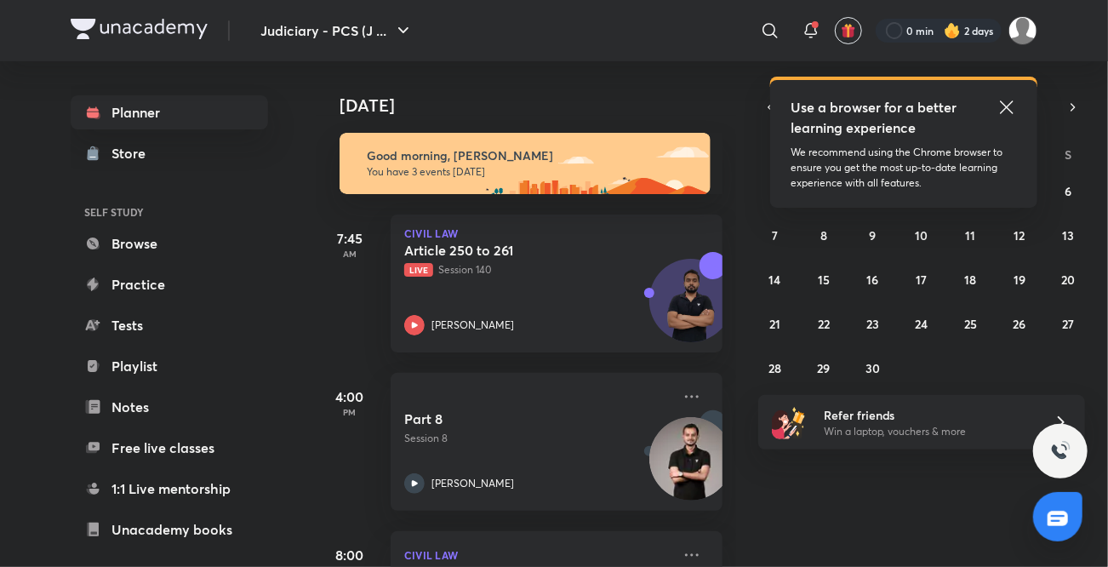
click at [103, 435] on link "Free live classes" at bounding box center [169, 448] width 197 height 34
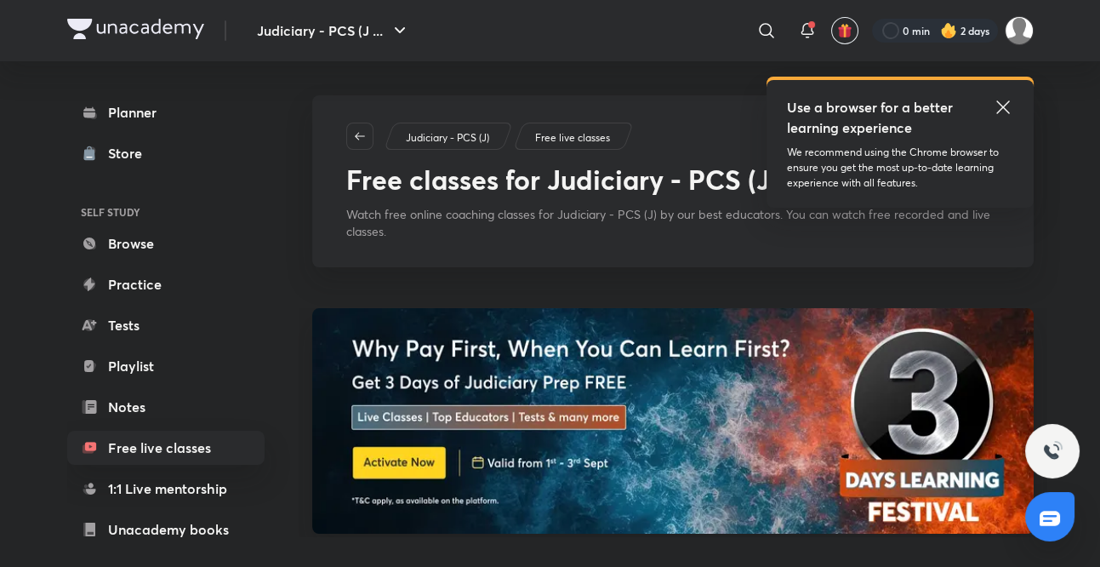
click at [1000, 107] on icon at bounding box center [1003, 107] width 20 height 20
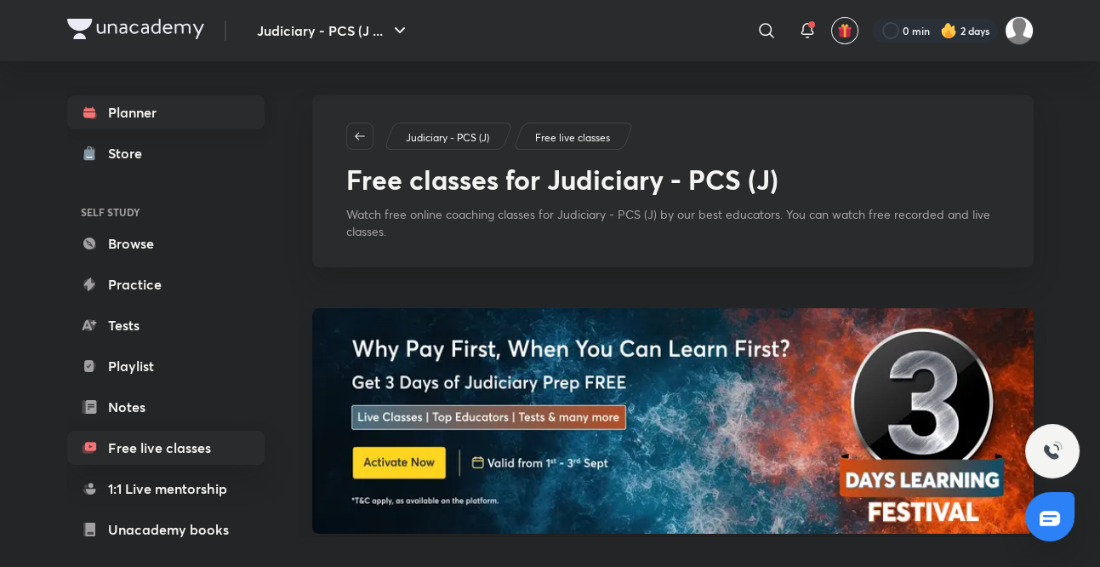
click at [193, 106] on link "Planner" at bounding box center [165, 112] width 197 height 34
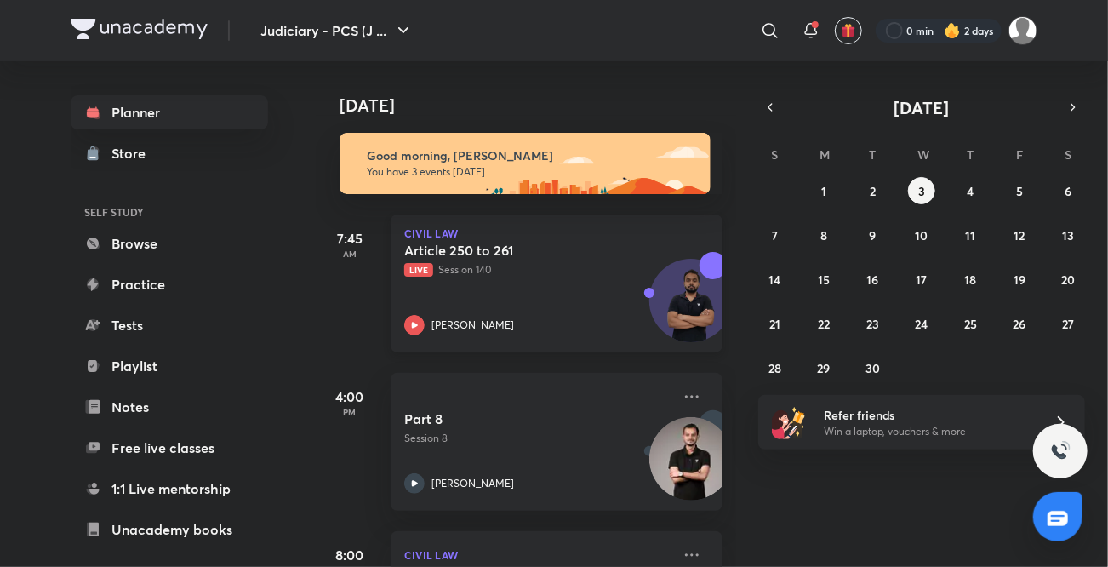
click at [410, 328] on icon at bounding box center [414, 325] width 20 height 20
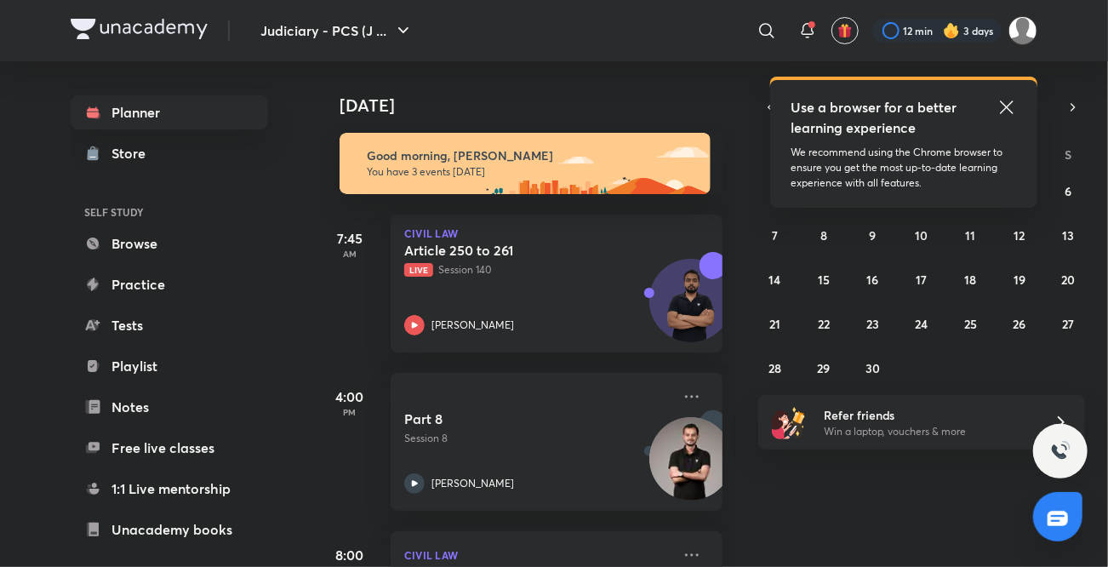
click at [1012, 108] on icon at bounding box center [1006, 107] width 20 height 20
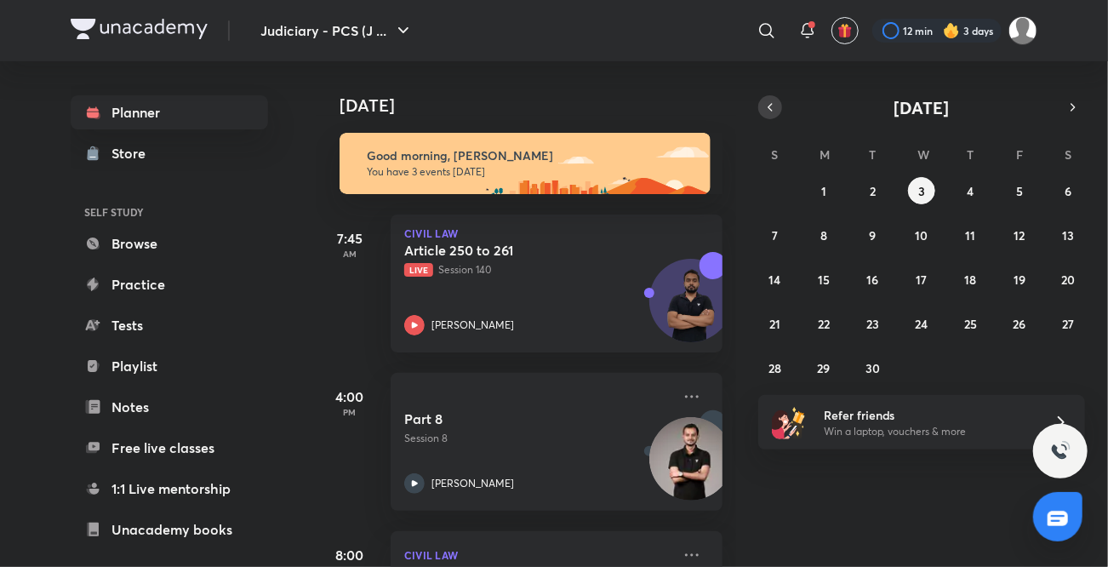
click at [768, 107] on icon "button" at bounding box center [769, 107] width 3 height 7
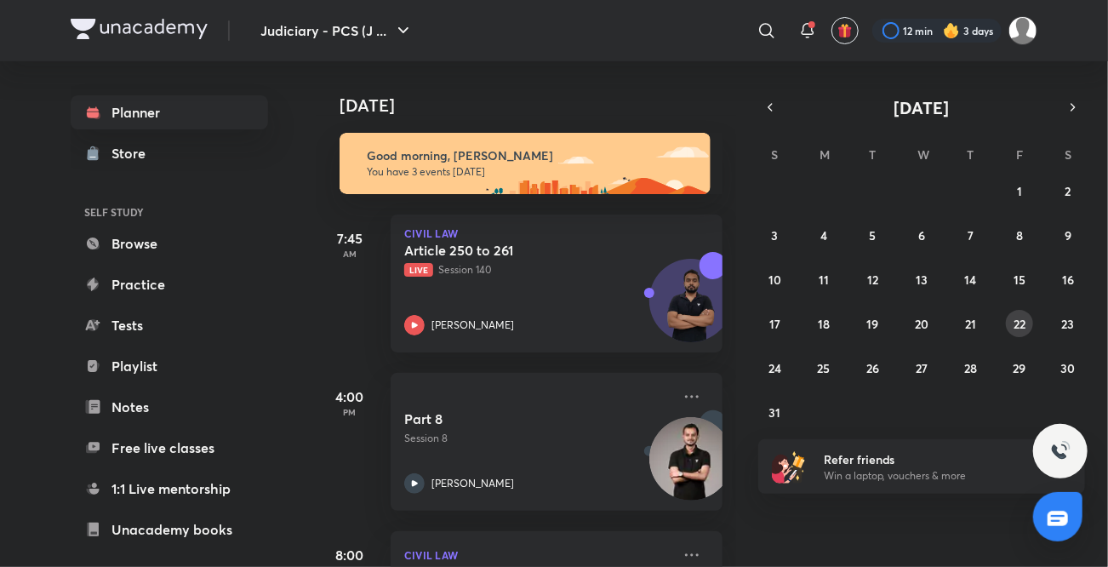
click at [1019, 322] on abbr "22" at bounding box center [1019, 324] width 12 height 16
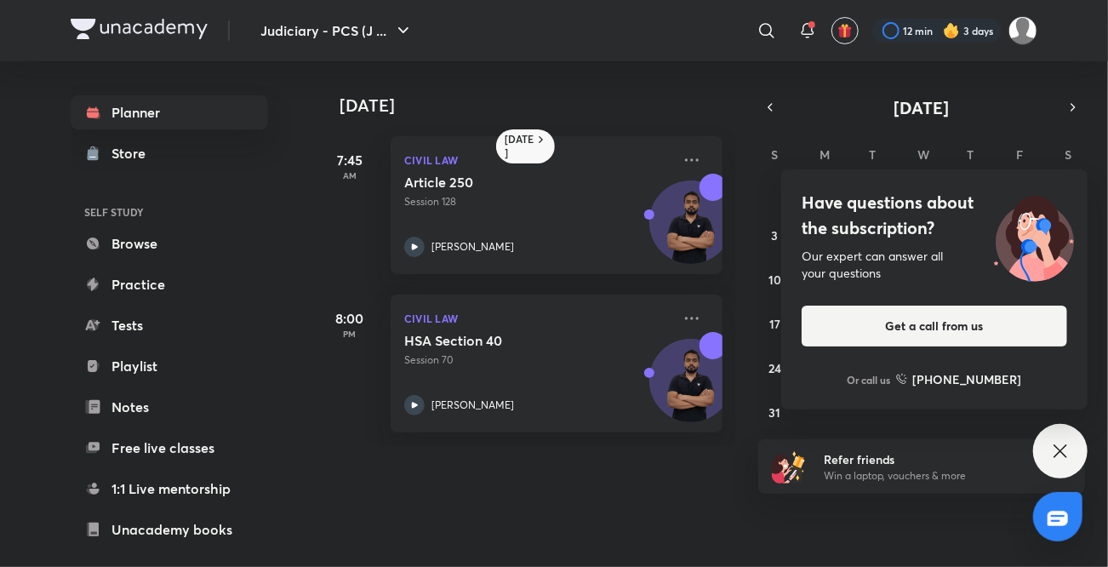
click at [1062, 449] on icon at bounding box center [1059, 450] width 13 height 13
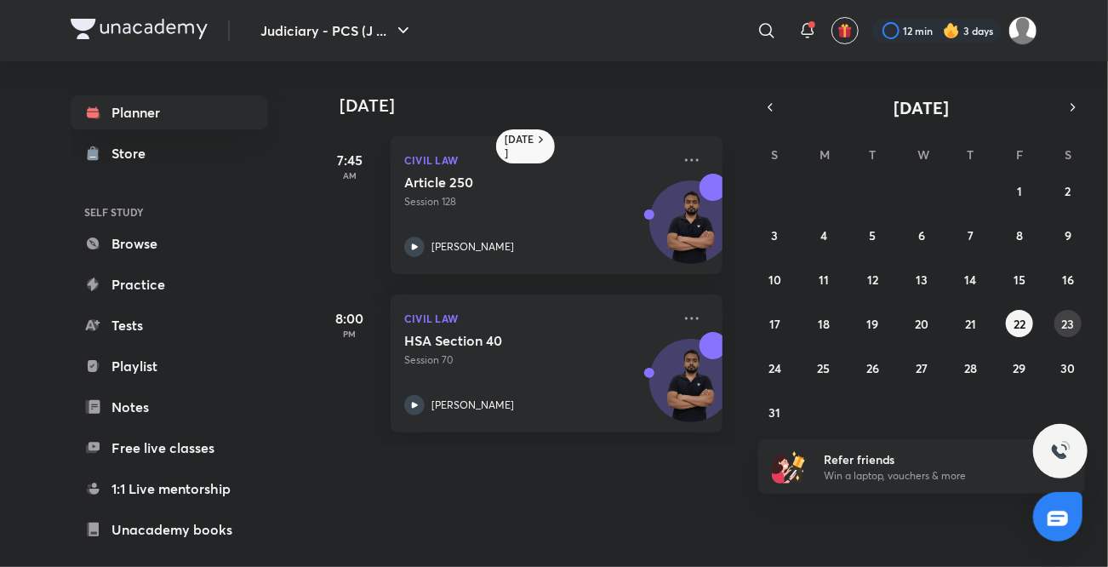
click at [1064, 320] on abbr "23" at bounding box center [1068, 324] width 13 height 16
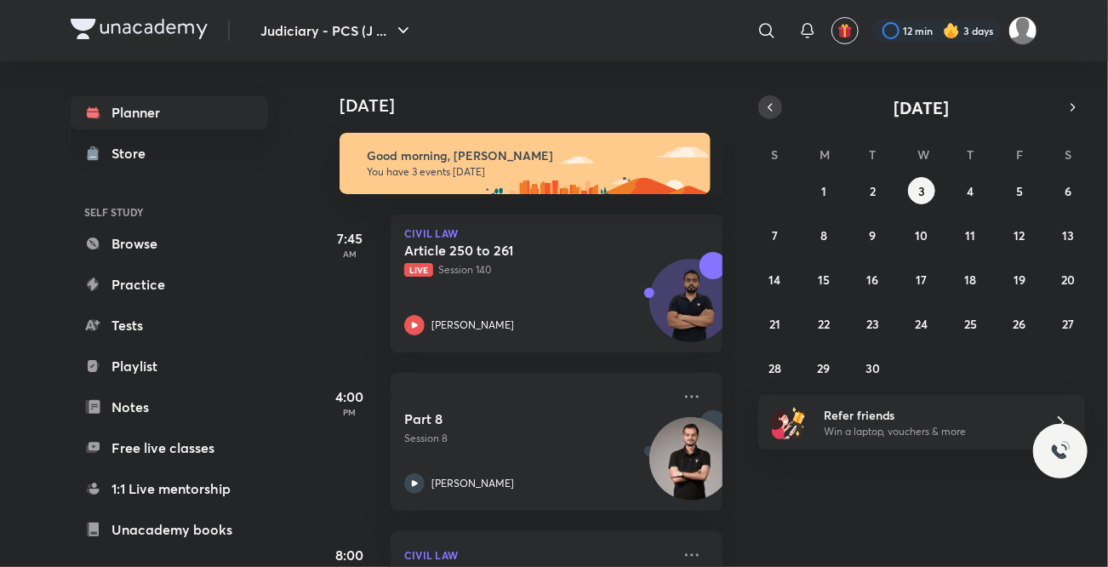
click at [768, 104] on icon "button" at bounding box center [770, 107] width 14 height 15
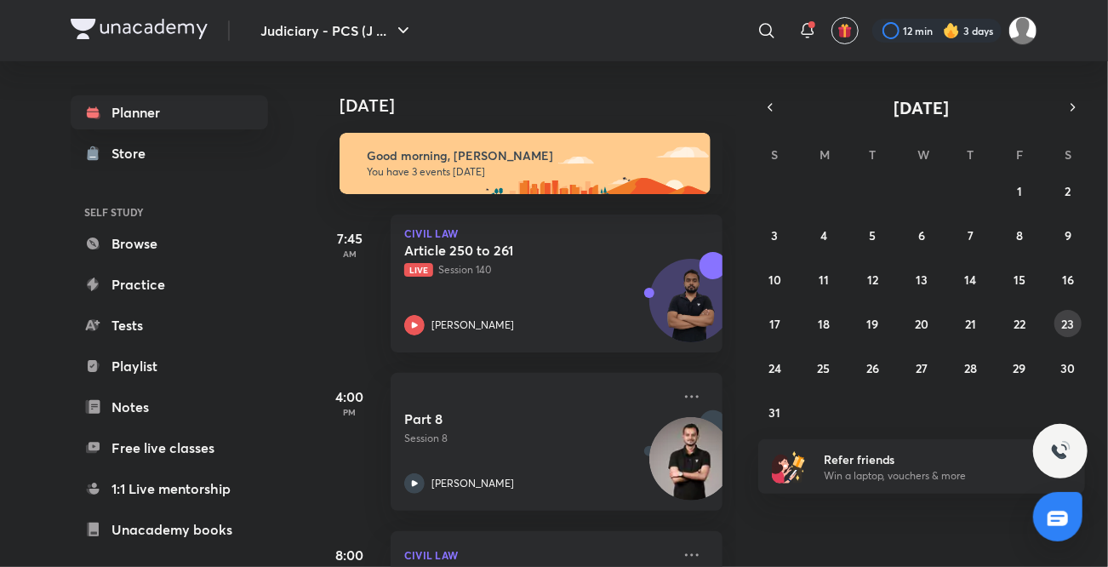
click at [1069, 311] on button "23" at bounding box center [1067, 323] width 27 height 27
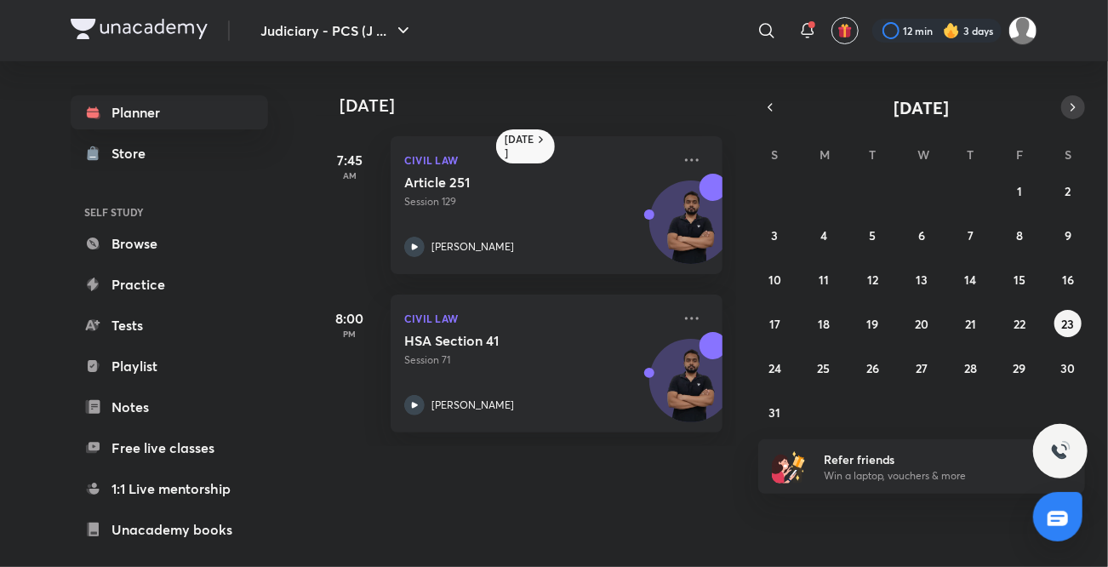
click at [1076, 106] on icon "button" at bounding box center [1073, 107] width 14 height 15
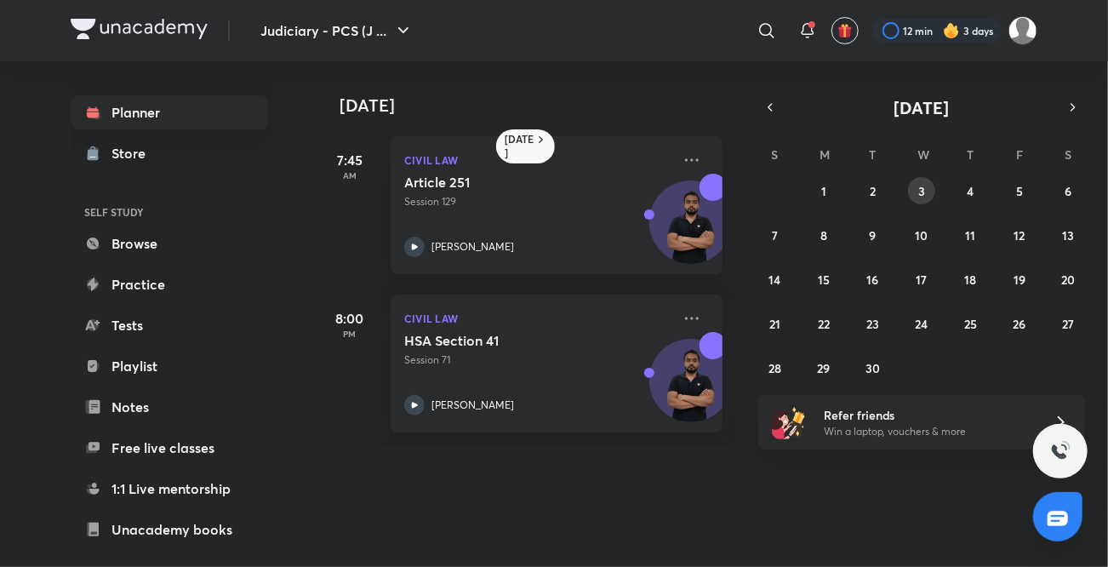
click at [920, 191] on abbr "3" at bounding box center [921, 191] width 7 height 16
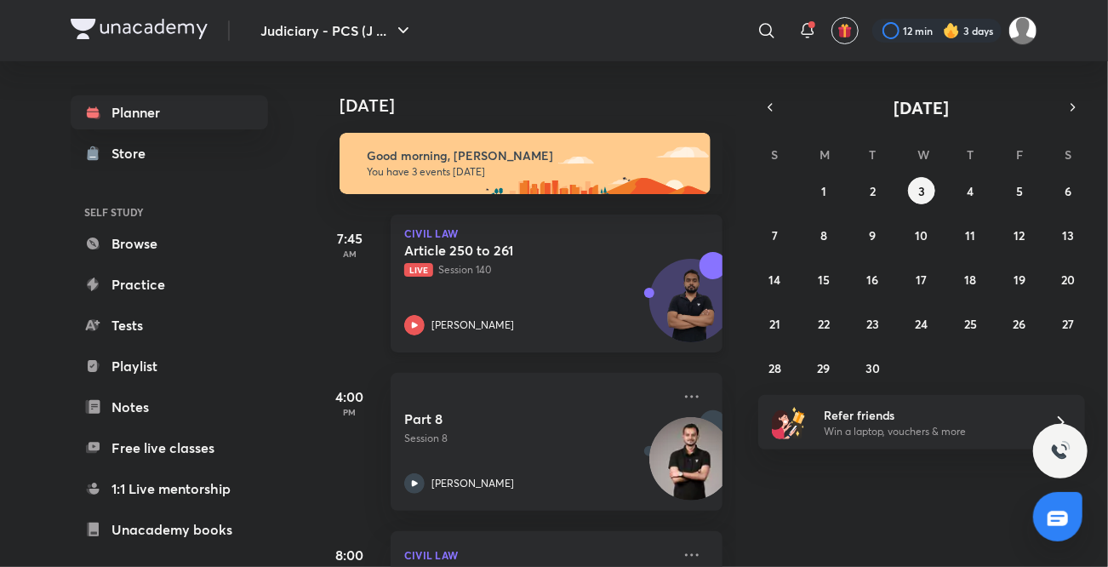
click at [418, 322] on icon at bounding box center [414, 325] width 20 height 20
